Goal: Register for event/course

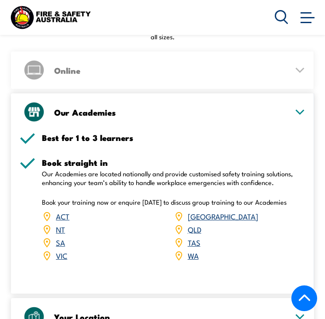
scroll to position [1182, 0]
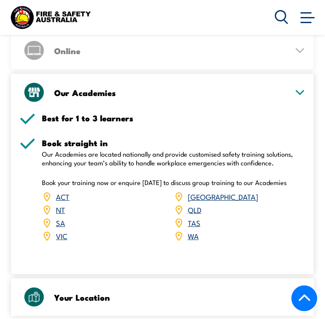
click at [294, 294] on icon at bounding box center [299, 297] width 11 height 6
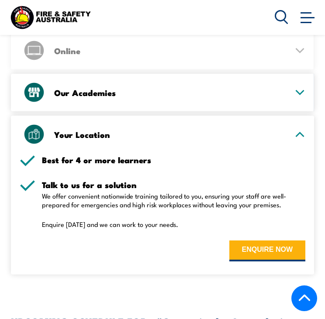
click at [299, 90] on icon at bounding box center [300, 92] width 8 height 4
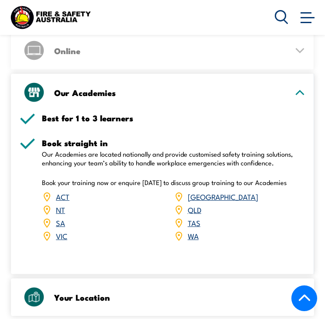
click at [58, 231] on link "VIC" at bounding box center [61, 236] width 11 height 10
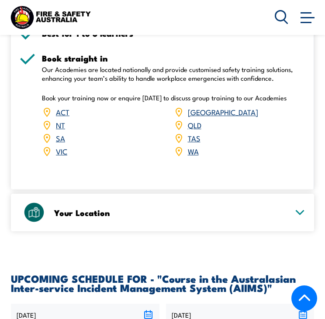
scroll to position [1113, 0]
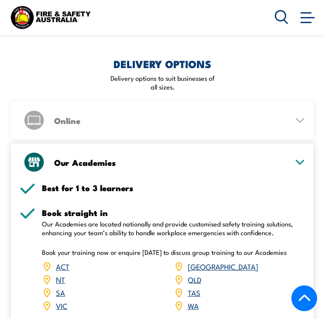
click at [208, 105] on div "Online" at bounding box center [163, 121] width 286 height 38
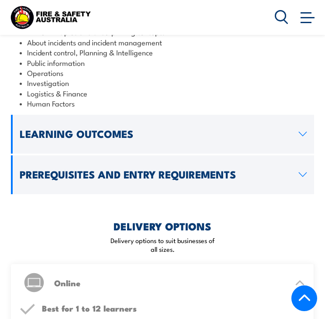
scroll to position [949, 0]
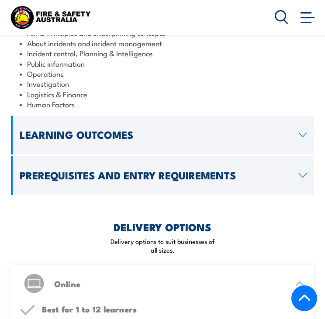
click at [296, 156] on link "Prerequisites and Entry Requirements" at bounding box center [162, 175] width 303 height 39
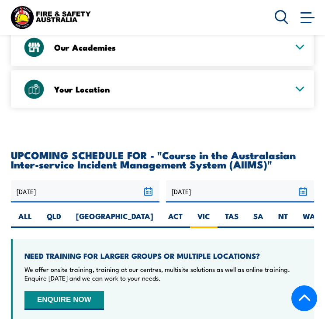
scroll to position [1466, 0]
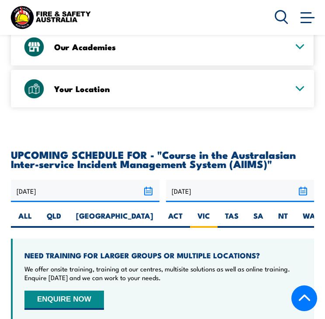
click at [297, 86] on icon at bounding box center [300, 88] width 8 height 4
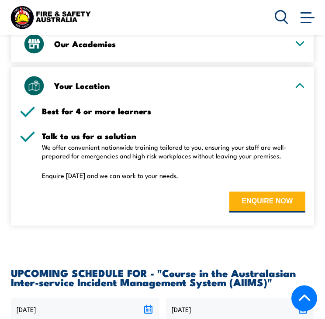
scroll to position [1364, 0]
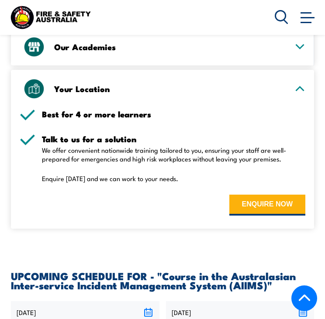
click at [294, 86] on icon at bounding box center [299, 89] width 11 height 6
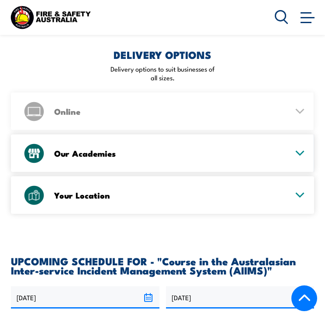
scroll to position [1254, 0]
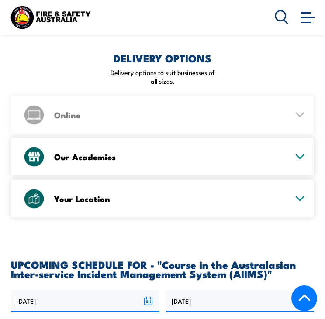
click at [288, 138] on div "Our Academies" at bounding box center [163, 157] width 286 height 38
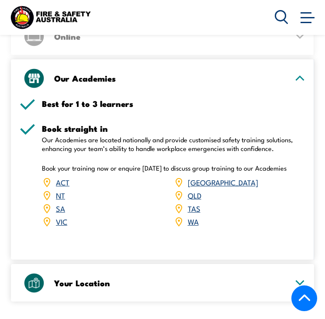
scroll to position [1334, 0]
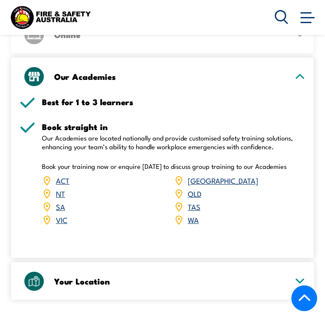
click at [200, 174] on span "[GEOGRAPHIC_DATA]" at bounding box center [223, 180] width 70 height 13
click at [196, 175] on link "[GEOGRAPHIC_DATA]" at bounding box center [223, 180] width 70 height 10
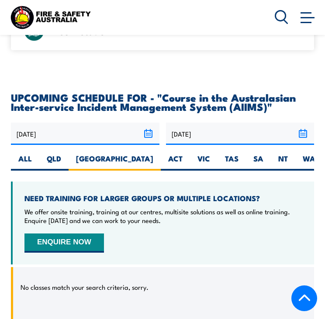
scroll to position [1449, 0]
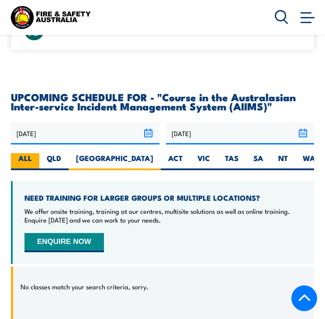
click at [26, 153] on label "ALL" at bounding box center [25, 161] width 28 height 17
click at [32, 153] on input "ALL" at bounding box center [35, 156] width 6 height 6
radio input "true"
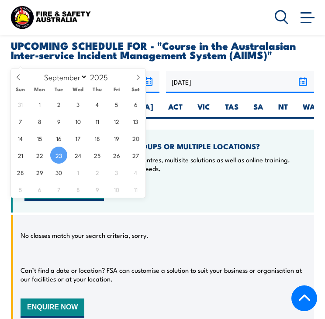
click at [148, 71] on input "[DATE]" at bounding box center [85, 82] width 148 height 22
click at [170, 130] on div "NEED TRAINING FOR LARGER GROUPS OR MULTIPLE LOCATIONS? We offer onsite training…" at bounding box center [162, 171] width 303 height 83
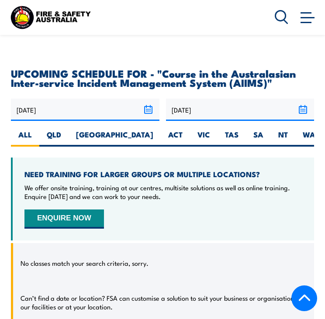
scroll to position [1471, 0]
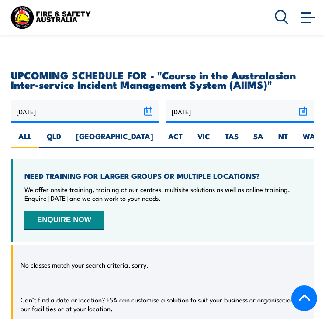
click at [148, 100] on input "[DATE]" at bounding box center [85, 111] width 148 height 22
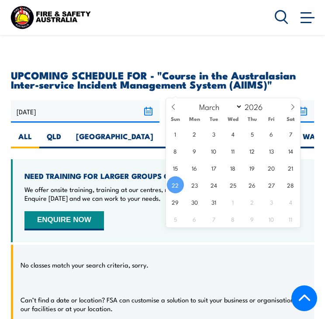
click at [306, 100] on input "[DATE]" at bounding box center [240, 111] width 148 height 22
click at [231, 103] on select "January February March April May June July August September October November De…" at bounding box center [219, 106] width 48 height 11
select select "4"
click at [195, 101] on select "January February March April May June July August September October November De…" at bounding box center [219, 106] width 48 height 11
click at [175, 204] on span "24" at bounding box center [175, 201] width 17 height 17
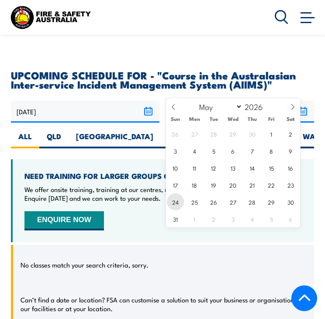
type input "[DATE]"
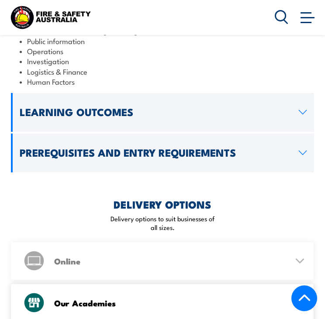
scroll to position [927, 0]
